Goal: Information Seeking & Learning: Learn about a topic

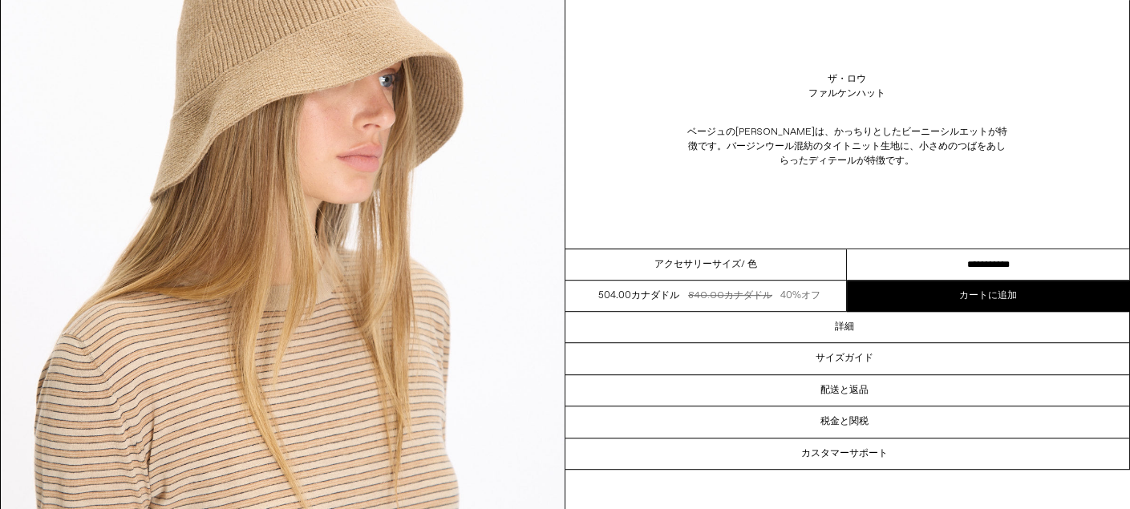
scroll to position [1603, 0]
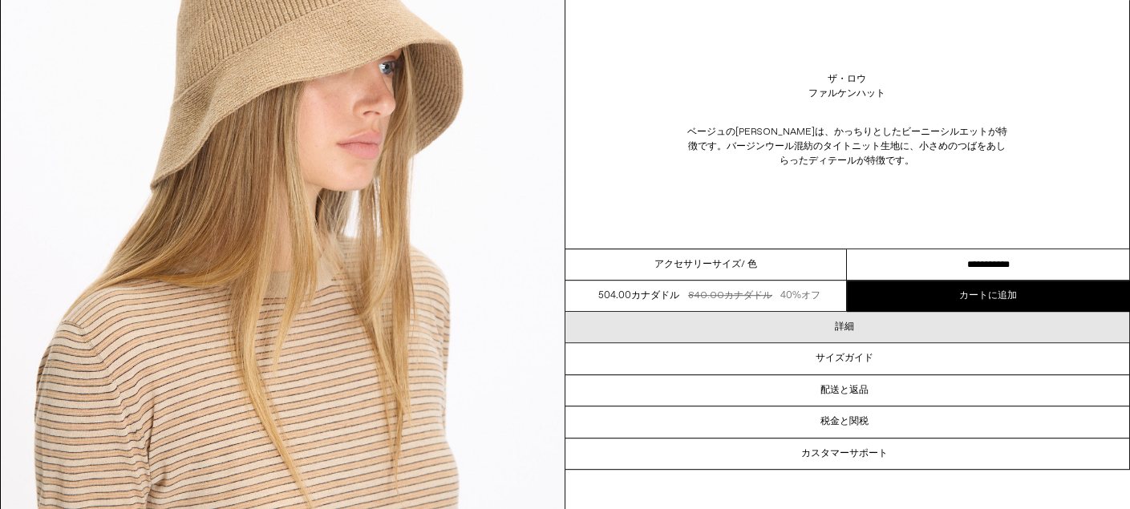
click at [807, 339] on div "詳細" at bounding box center [847, 327] width 564 height 30
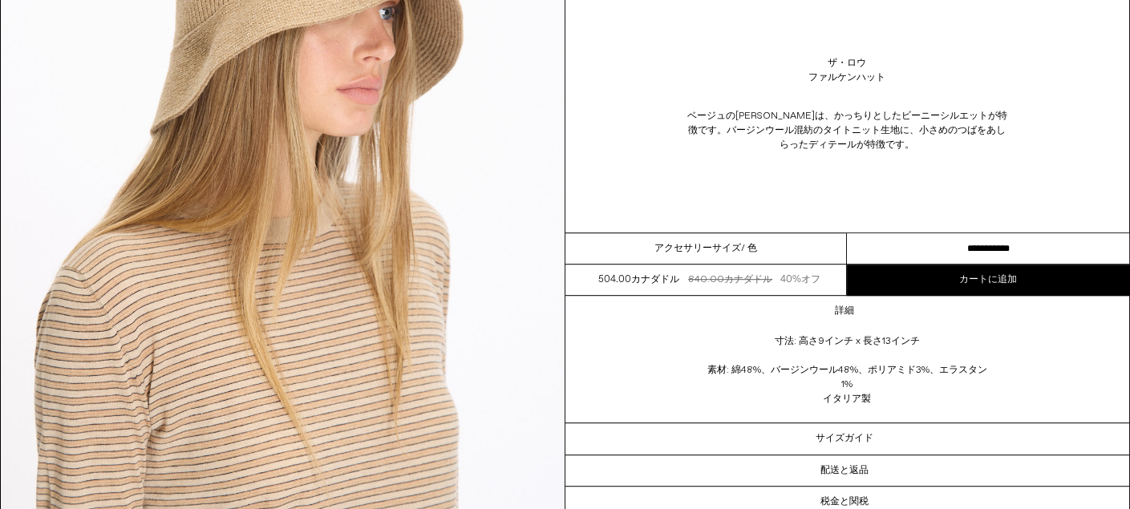
scroll to position [1764, 0]
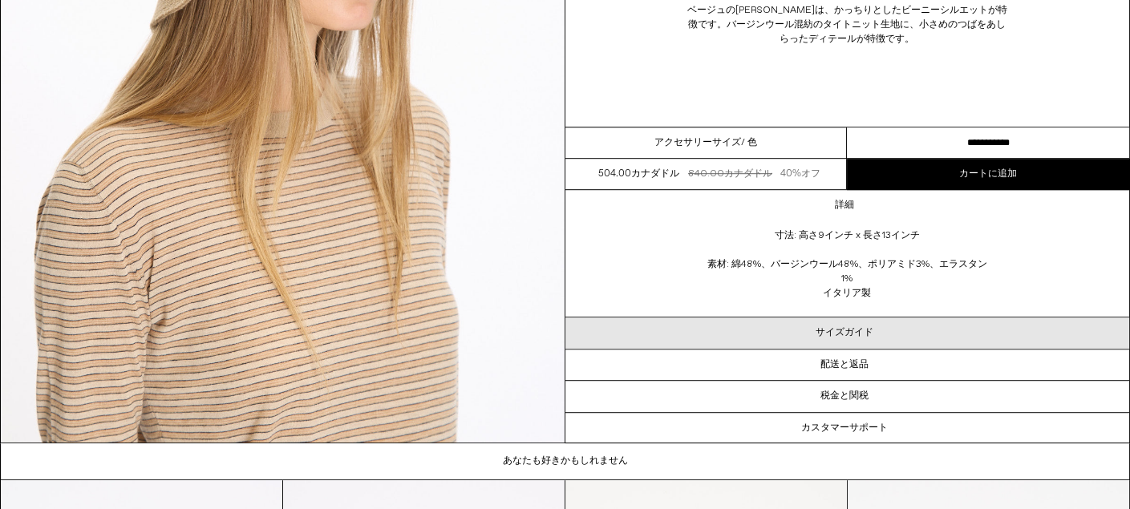
click at [808, 344] on div "サイズガイド" at bounding box center [847, 333] width 564 height 30
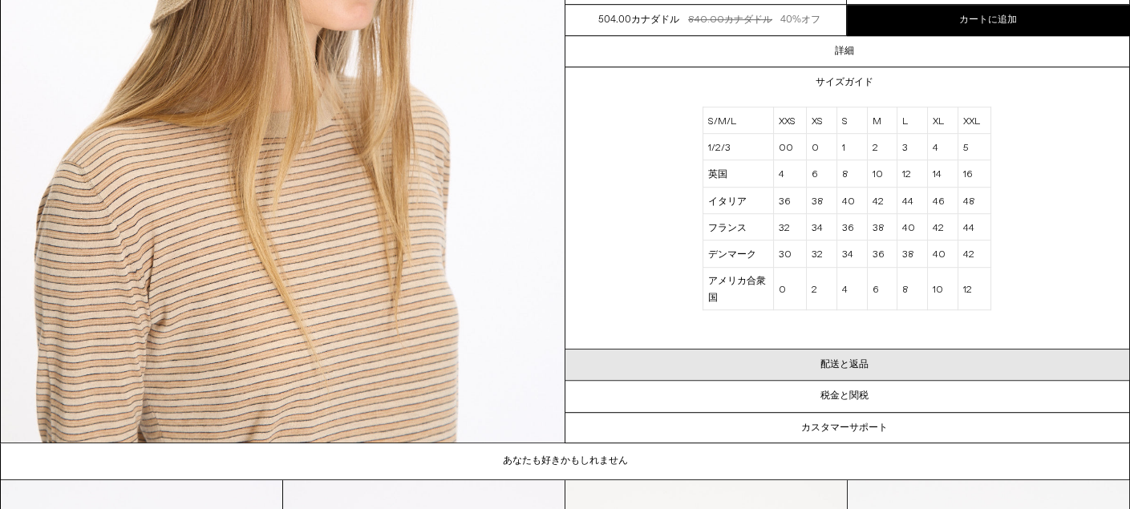
click at [806, 370] on div "配送と返品" at bounding box center [847, 365] width 564 height 30
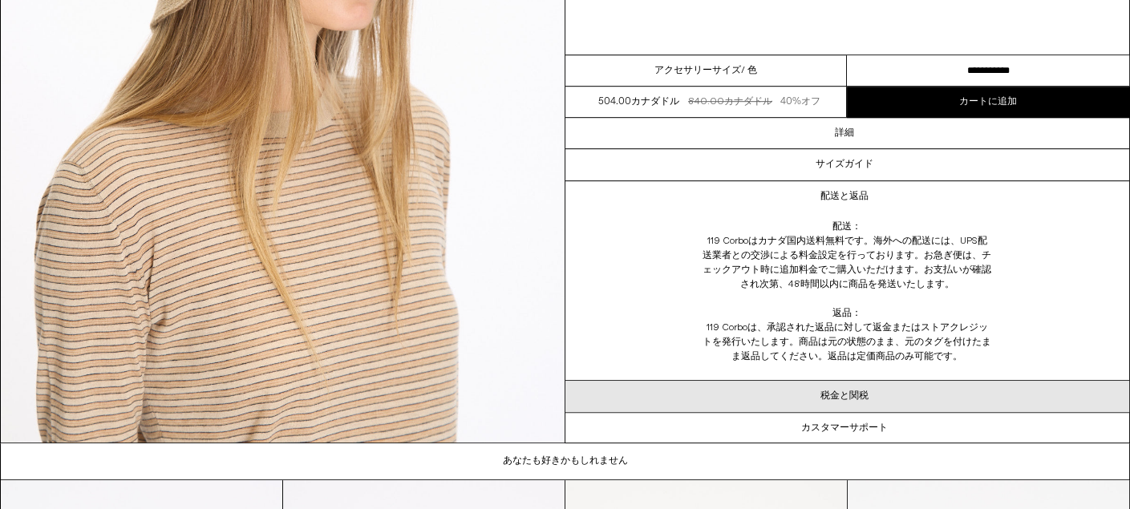
click at [806, 398] on div "税金と関税" at bounding box center [847, 397] width 564 height 30
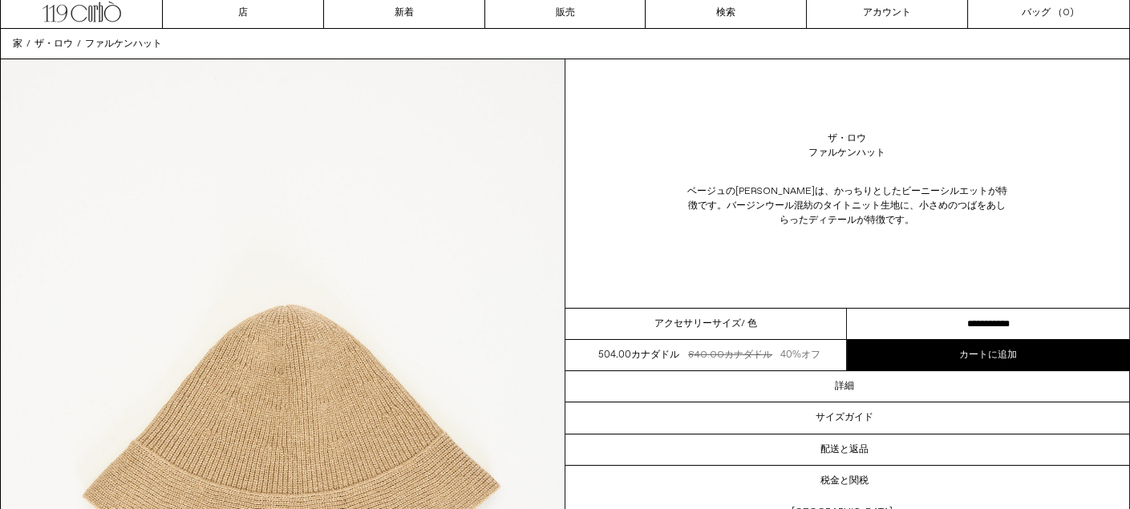
scroll to position [0, 0]
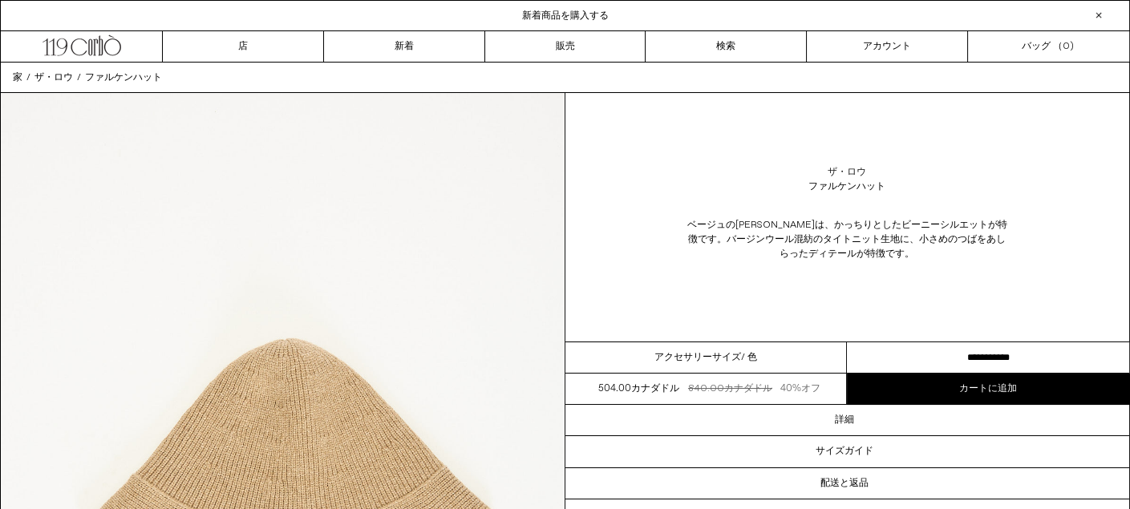
click at [839, 175] on font "ザ・ロウ" at bounding box center [846, 172] width 38 height 13
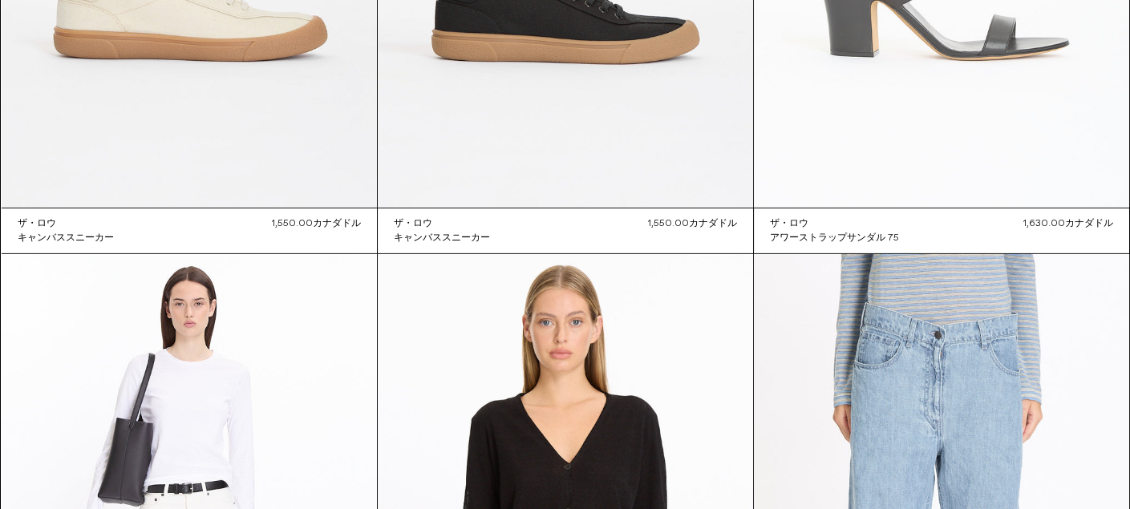
scroll to position [9121, 0]
